Goal: Share content

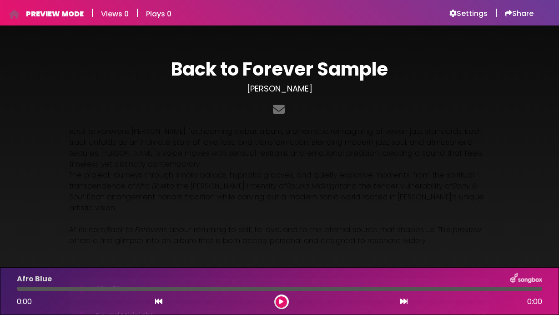
click at [408, 157] on span "is [PERSON_NAME] forthcoming debut album, a cinematic reimagining of seven jazz…" at bounding box center [276, 147] width 414 height 43
click at [370, 94] on div "Back to Forever Sample [PERSON_NAME]" at bounding box center [280, 88] width 432 height 61
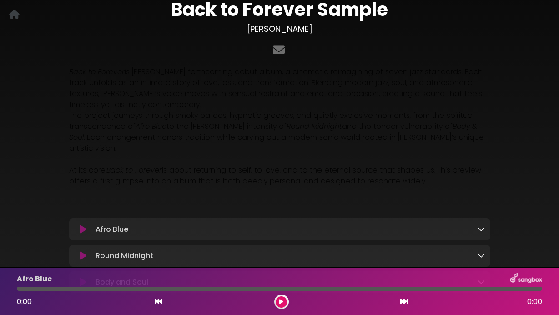
scroll to position [134, 0]
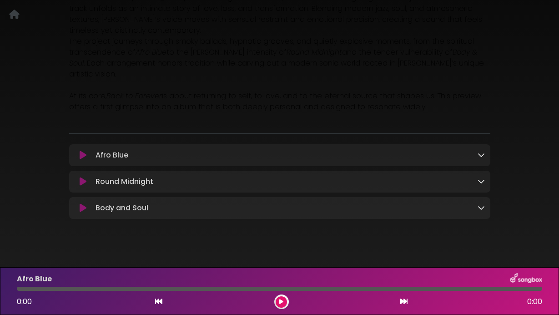
click at [82, 151] on icon at bounding box center [83, 155] width 7 height 9
click at [81, 151] on icon at bounding box center [83, 155] width 7 height 9
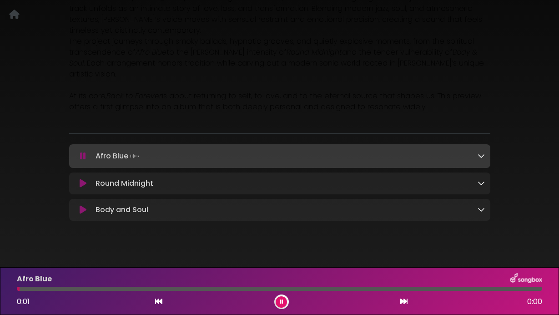
click at [280, 297] on button at bounding box center [281, 301] width 11 height 11
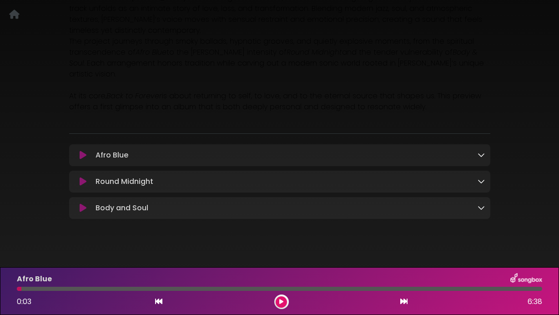
scroll to position [0, 0]
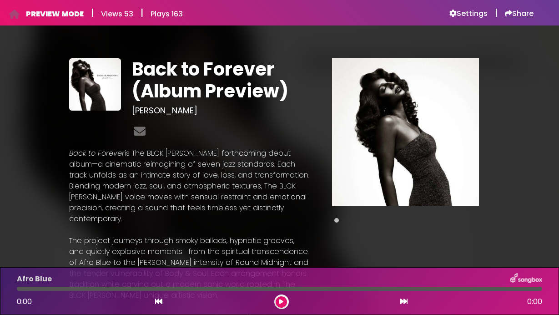
click at [515, 16] on h6 "Share" at bounding box center [519, 13] width 29 height 9
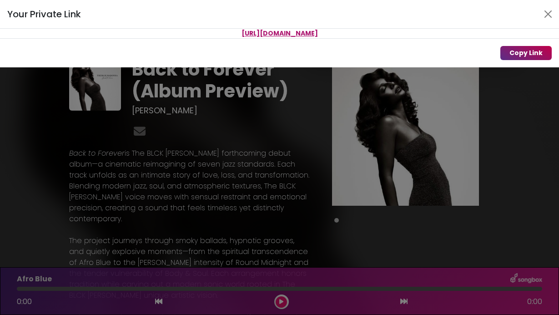
click at [517, 54] on button "Copy Link" at bounding box center [525, 53] width 51 height 14
